Goal: Navigation & Orientation: Find specific page/section

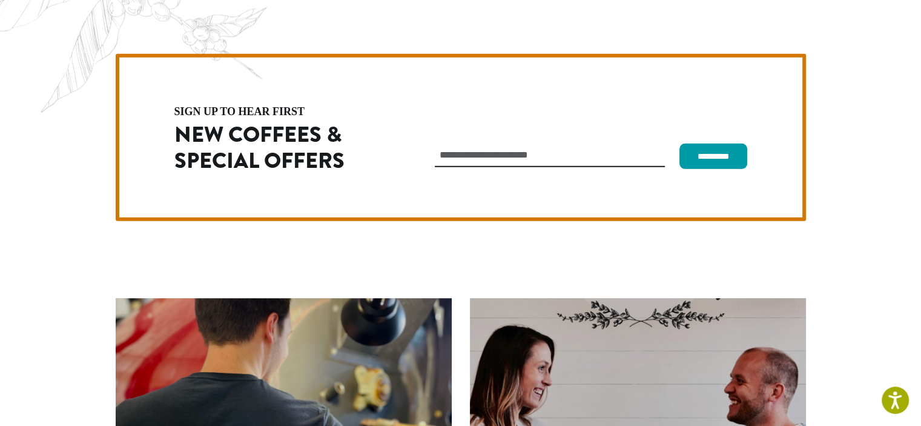
scroll to position [3420, 0]
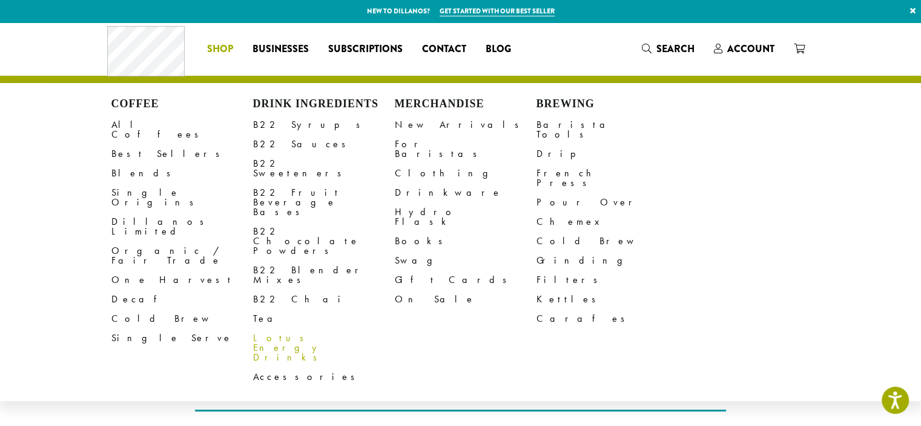
click at [283, 328] on link "Lotus Energy Drinks" at bounding box center [324, 347] width 142 height 39
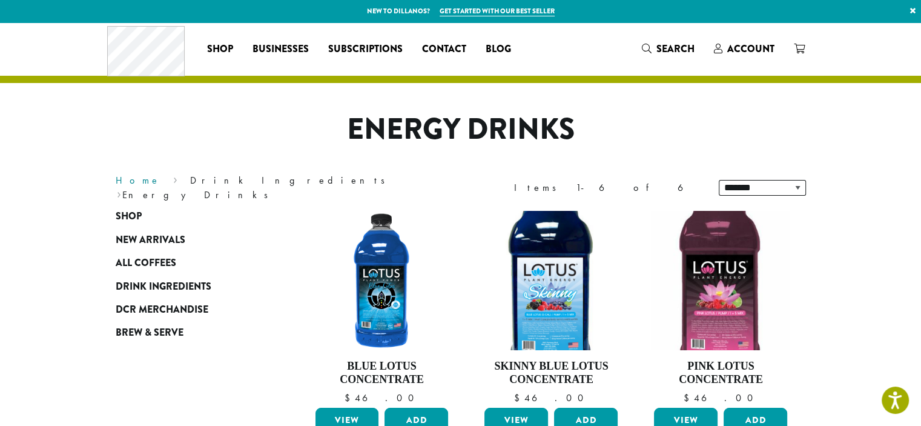
click at [128, 187] on link "Home" at bounding box center [138, 180] width 45 height 13
